Goal: Obtain resource: Obtain resource

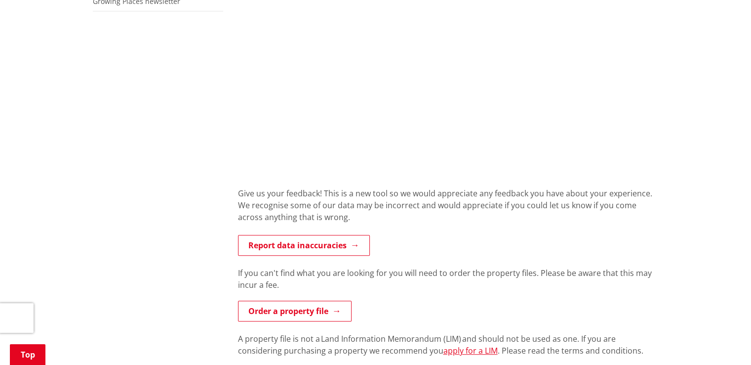
scroll to position [543, 0]
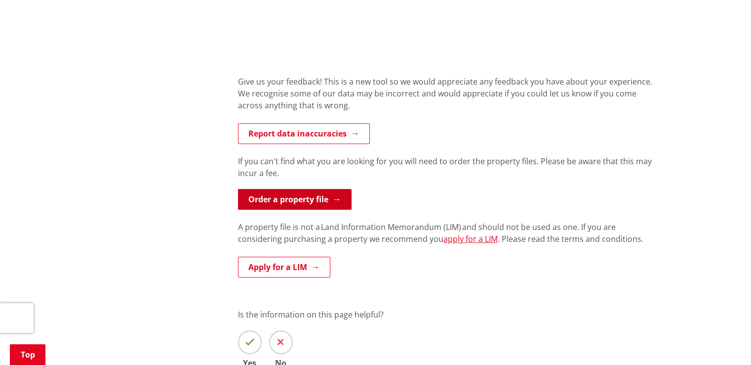
click at [306, 207] on link "Order a property file" at bounding box center [295, 199] width 114 height 21
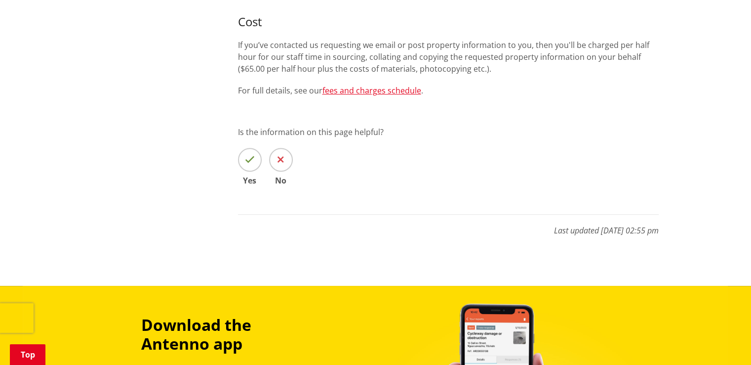
scroll to position [445, 0]
